Goal: Task Accomplishment & Management: Manage account settings

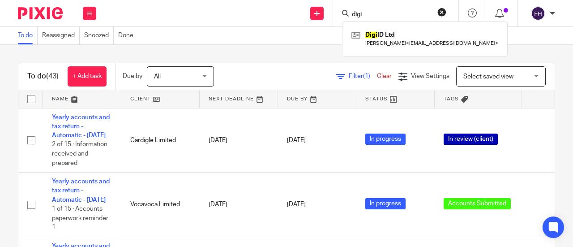
click at [283, 45] on div "To do (43) + Add task Due by All All [DATE] [DATE] This week Next week This mon…" at bounding box center [286, 146] width 573 height 202
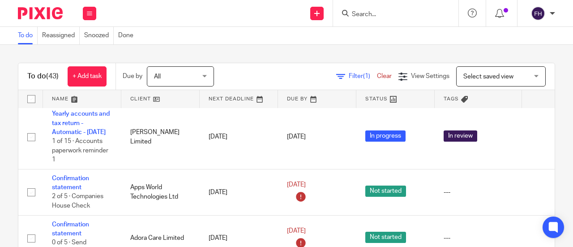
scroll to position [261, 0]
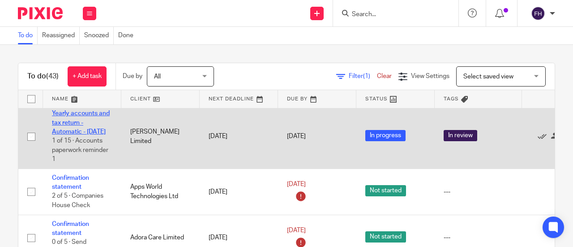
click at [99, 135] on link "Yearly accounts and tax return - Automatic - [DATE]" at bounding box center [81, 122] width 58 height 25
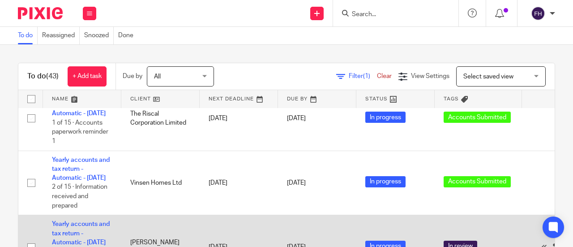
scroll to position [0, 0]
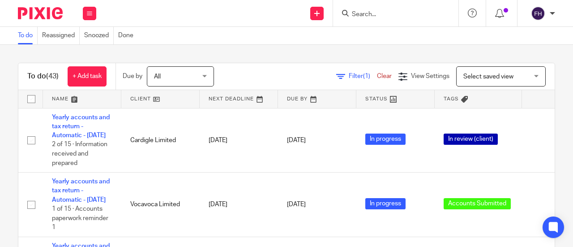
click at [242, 39] on div "To do Reassigned Snoozed Done" at bounding box center [286, 36] width 573 height 18
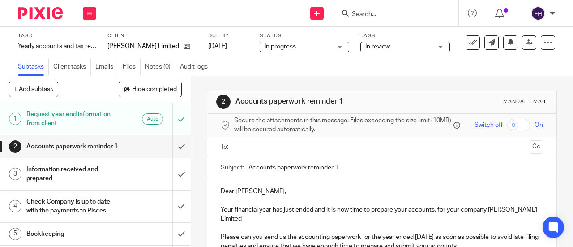
click at [429, 44] on span "In review" at bounding box center [399, 46] width 67 height 9
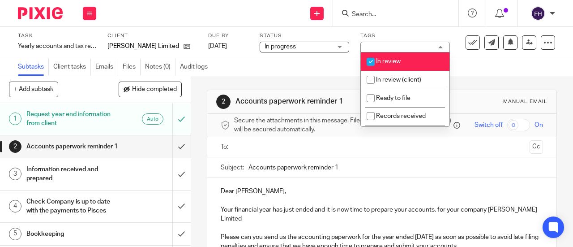
click at [411, 62] on li "In review" at bounding box center [405, 61] width 89 height 18
checkbox input "false"
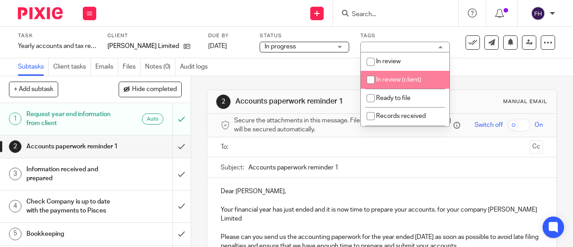
click at [410, 78] on span "In review (client)" at bounding box center [398, 80] width 45 height 6
checkbox input "true"
